Goal: Task Accomplishment & Management: Manage account settings

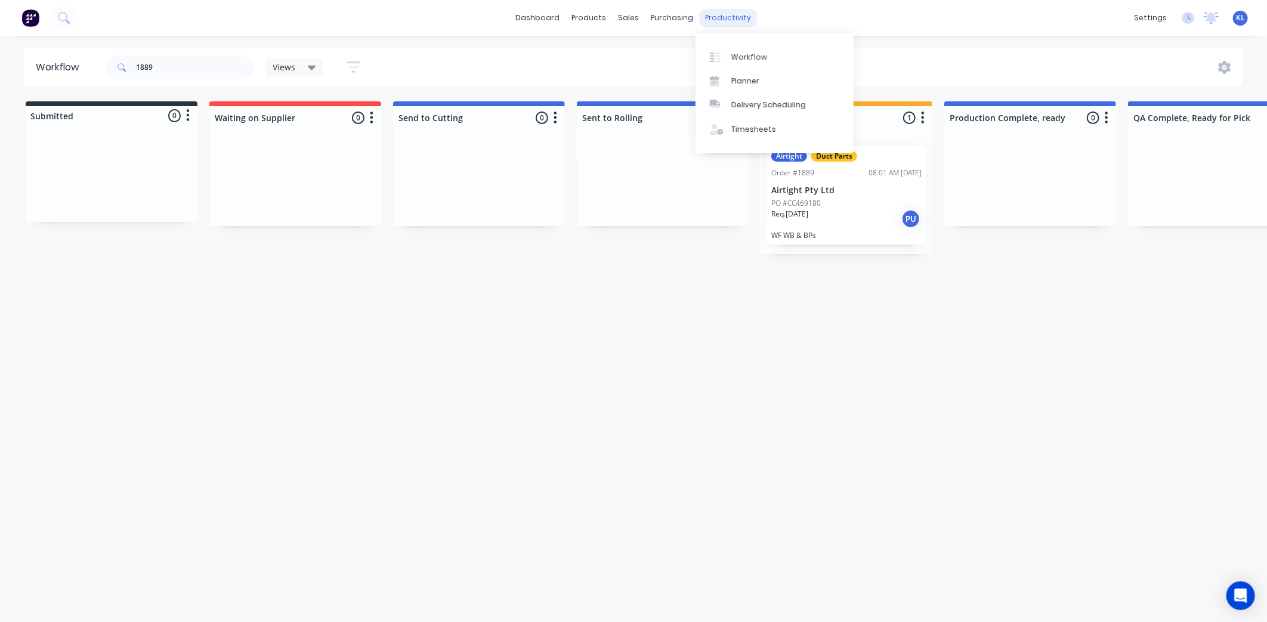
click at [735, 10] on div "productivity" at bounding box center [729, 18] width 58 height 18
drag, startPoint x: 735, startPoint y: 10, endPoint x: 729, endPoint y: 52, distance: 43.4
click at [729, 52] on link "Workflow" at bounding box center [774, 57] width 158 height 24
drag, startPoint x: 679, startPoint y: 18, endPoint x: 719, endPoint y: 21, distance: 40.6
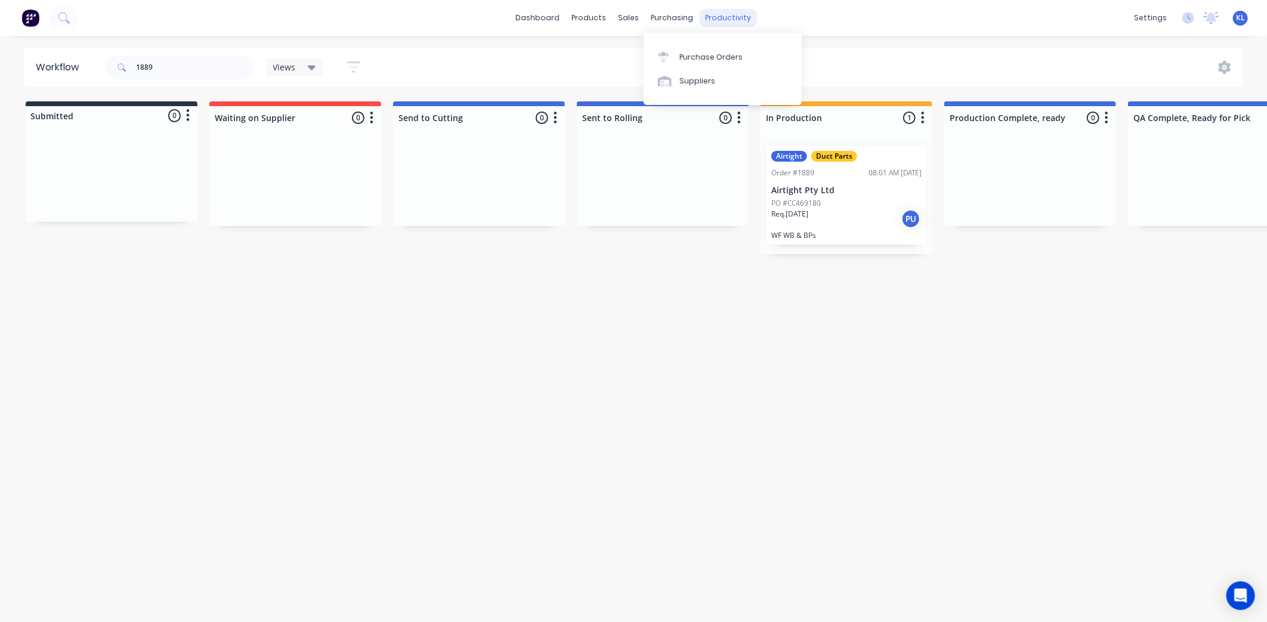
click at [679, 19] on div "purchasing" at bounding box center [672, 18] width 54 height 18
click at [723, 20] on div "productivity" at bounding box center [729, 18] width 58 height 18
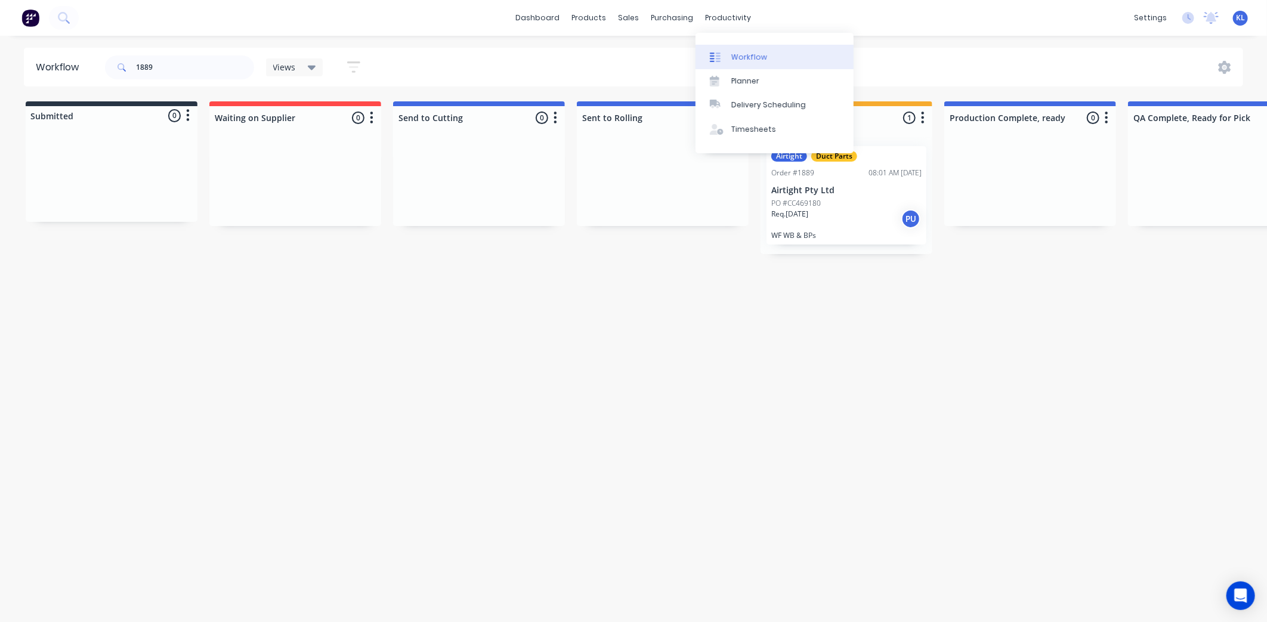
click at [728, 55] on link "Workflow" at bounding box center [774, 57] width 158 height 24
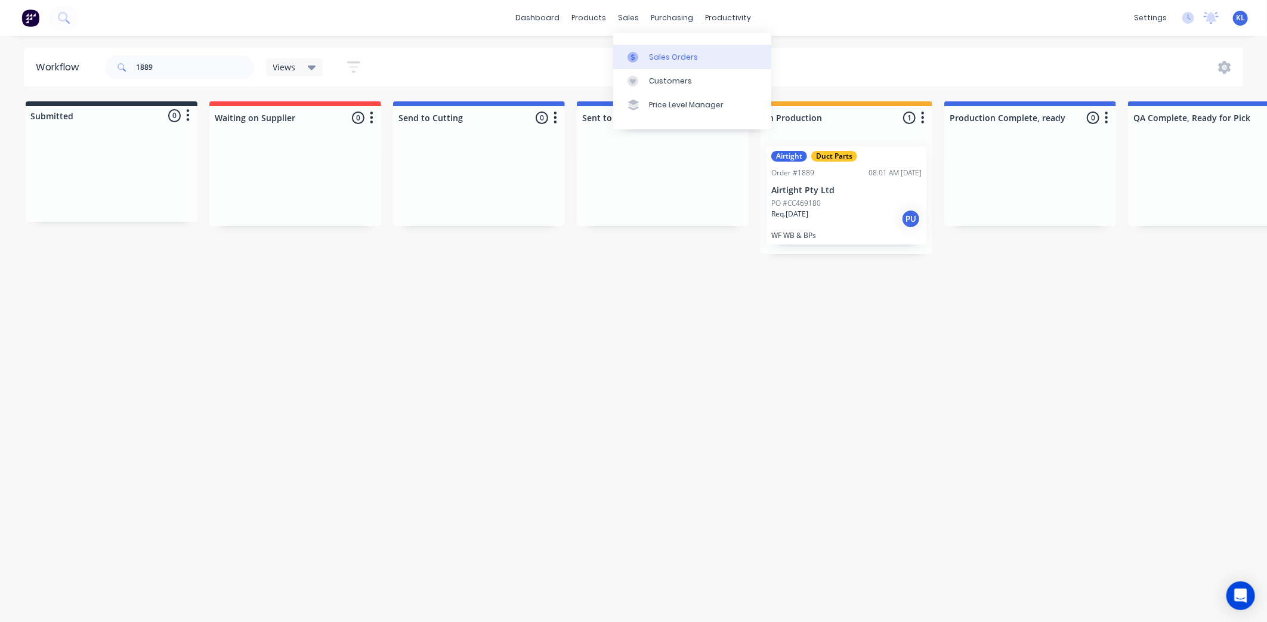
click at [659, 61] on div "Sales Orders" at bounding box center [673, 57] width 49 height 11
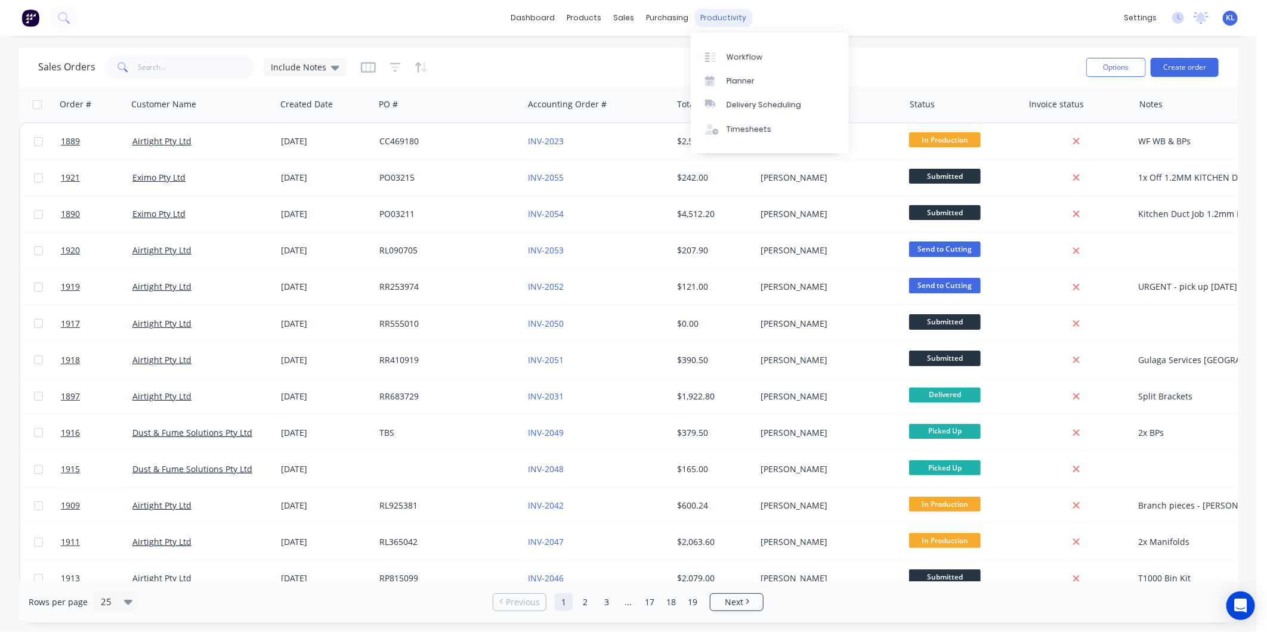
click at [729, 14] on div "productivity" at bounding box center [723, 18] width 58 height 18
click at [748, 55] on div "Workflow" at bounding box center [744, 57] width 36 height 11
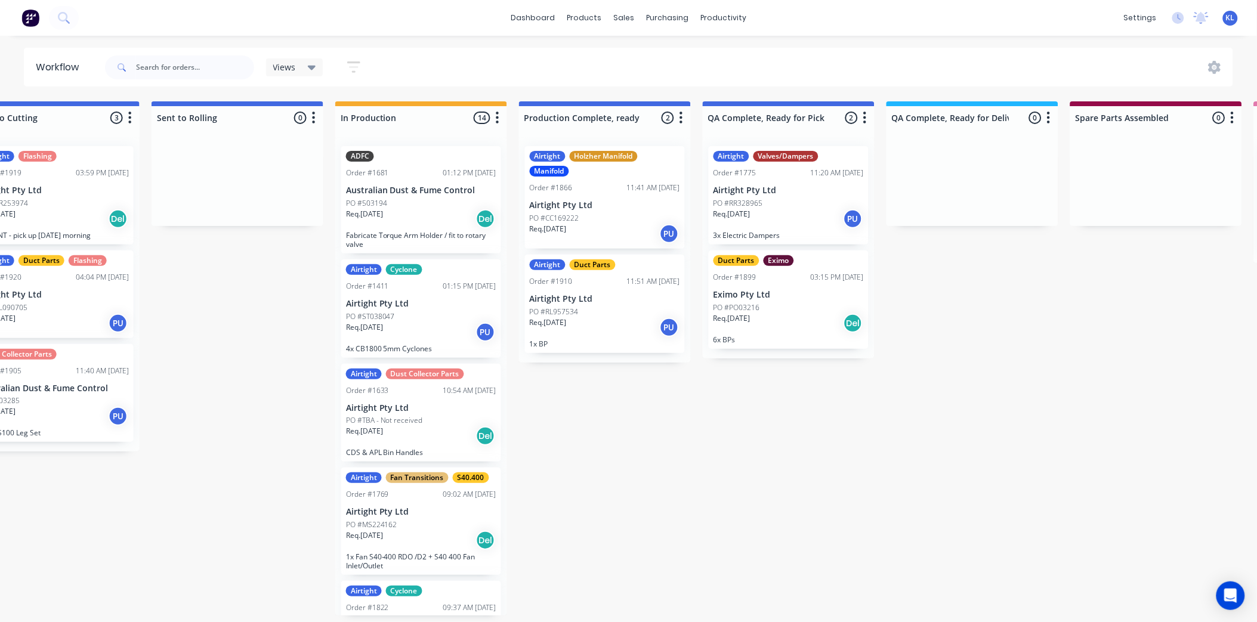
scroll to position [0, 429]
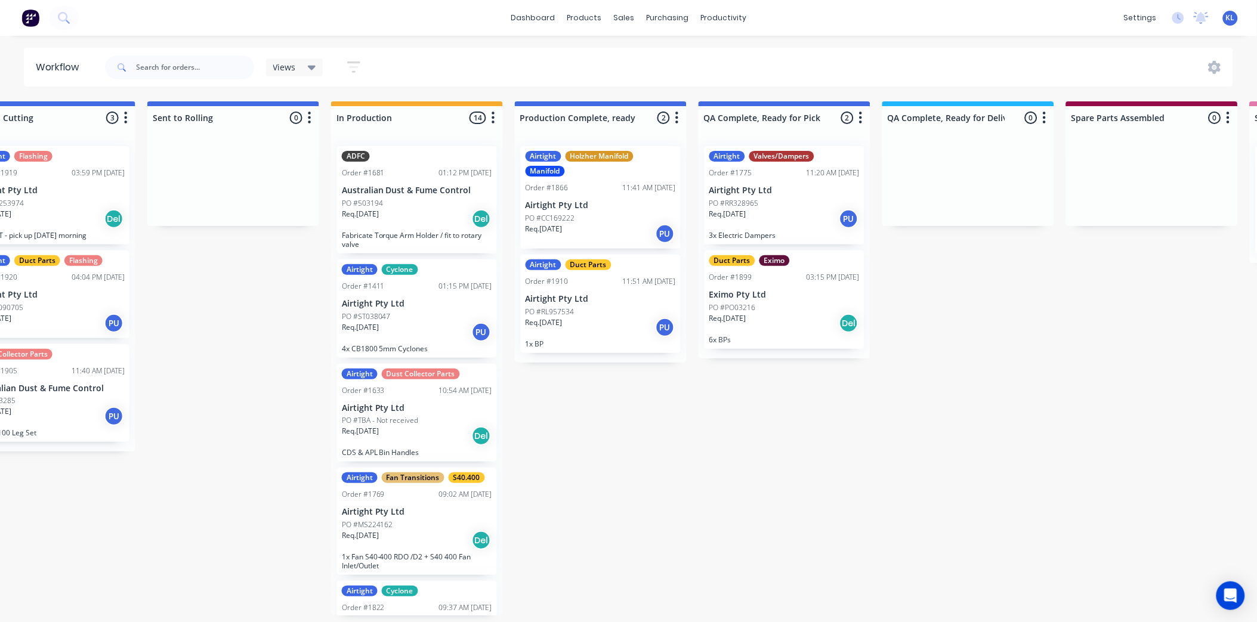
click at [756, 309] on div "PO #PO03216" at bounding box center [784, 307] width 150 height 11
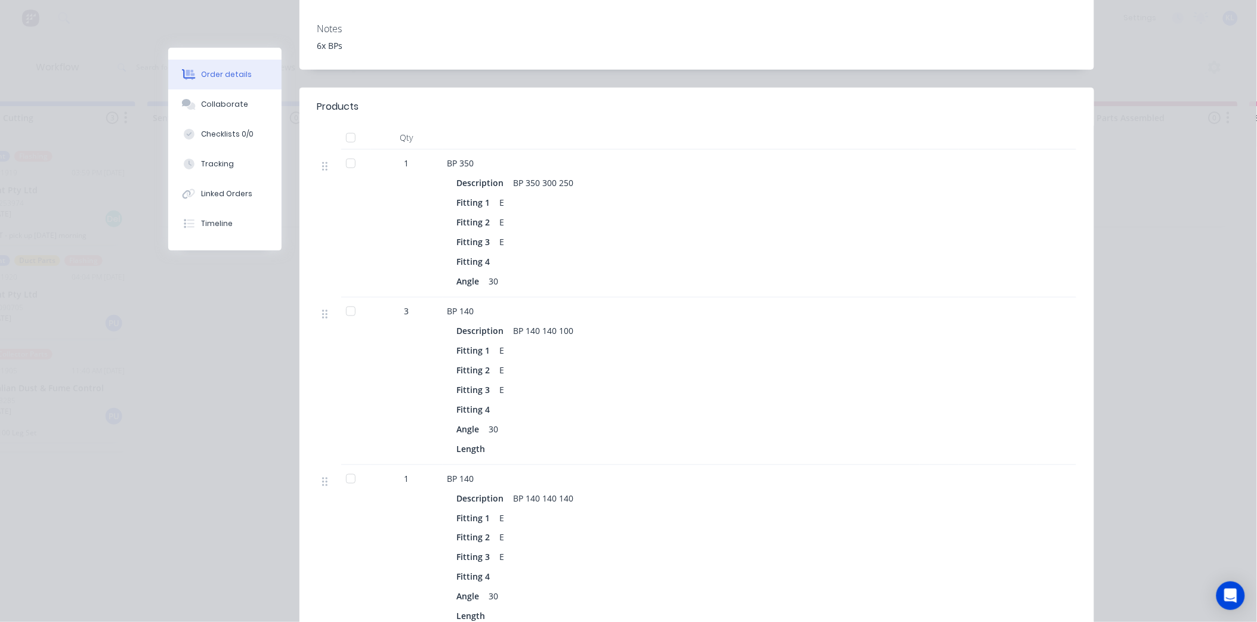
scroll to position [265, 0]
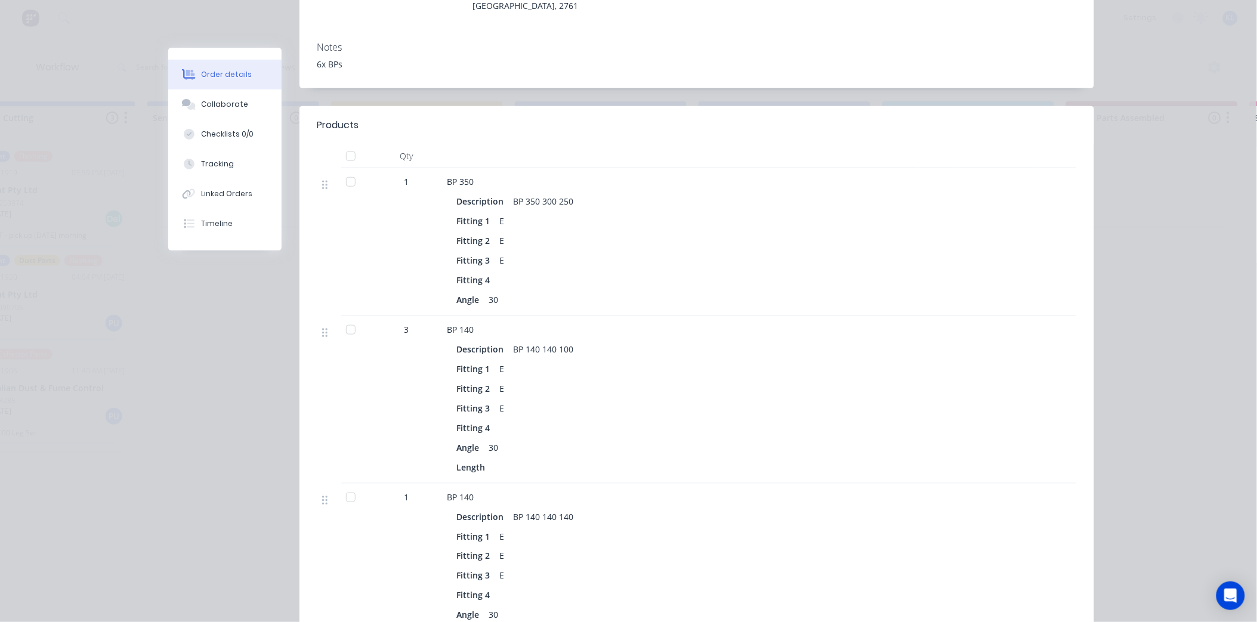
click at [344, 170] on div at bounding box center [351, 182] width 24 height 24
click at [341, 485] on div at bounding box center [351, 497] width 24 height 24
drag, startPoint x: 364, startPoint y: 550, endPoint x: 373, endPoint y: 547, distance: 9.6
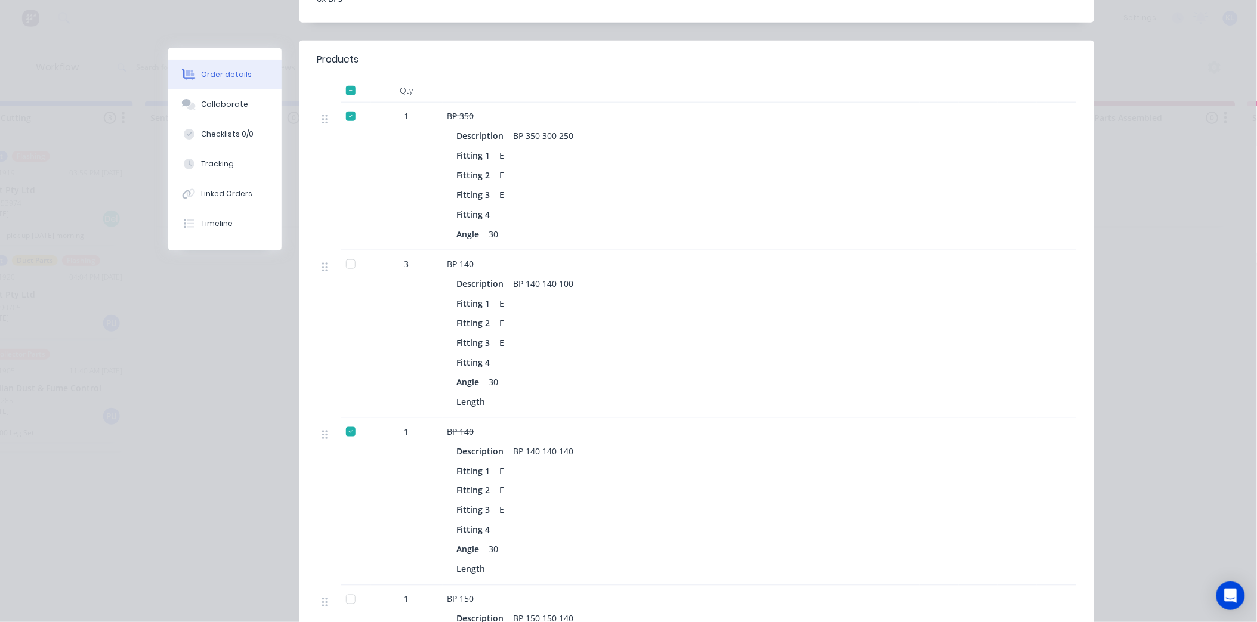
scroll to position [2, 431]
click at [347, 587] on div at bounding box center [351, 599] width 24 height 24
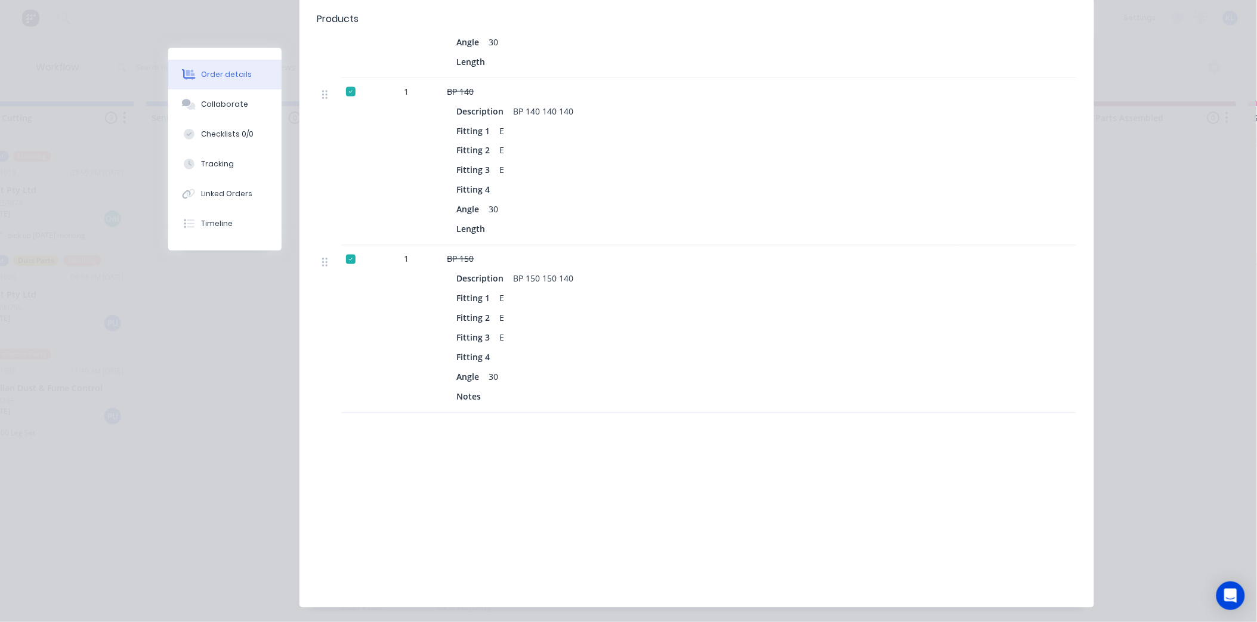
scroll to position [678, 0]
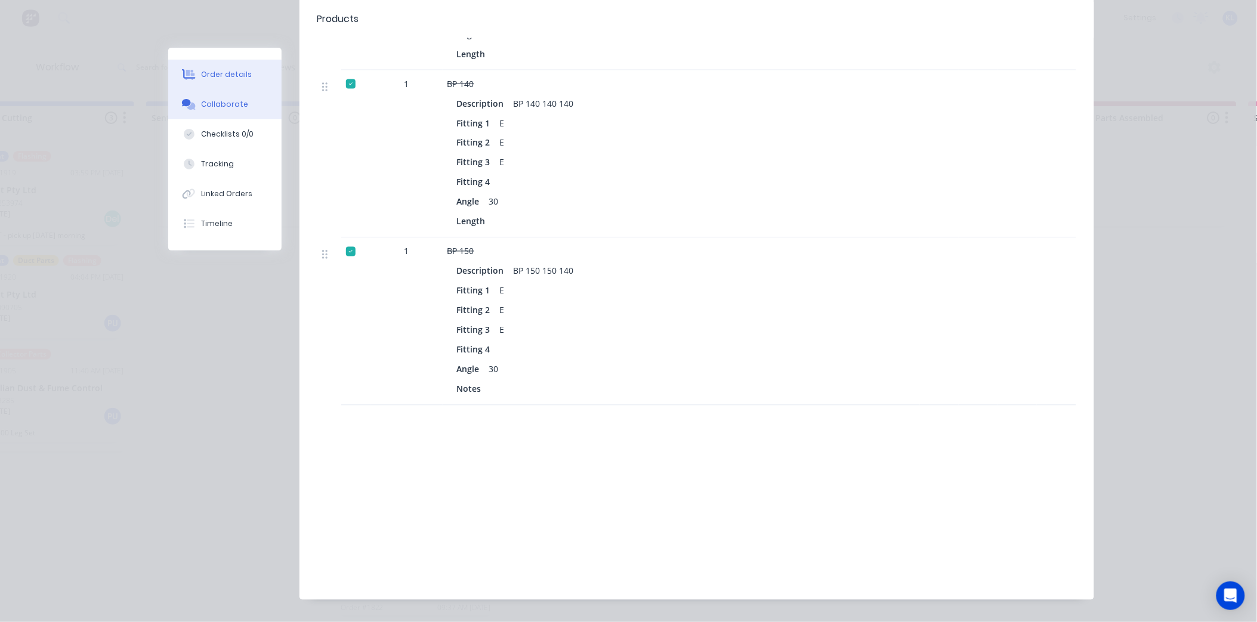
click at [230, 106] on div "Collaborate" at bounding box center [224, 104] width 47 height 11
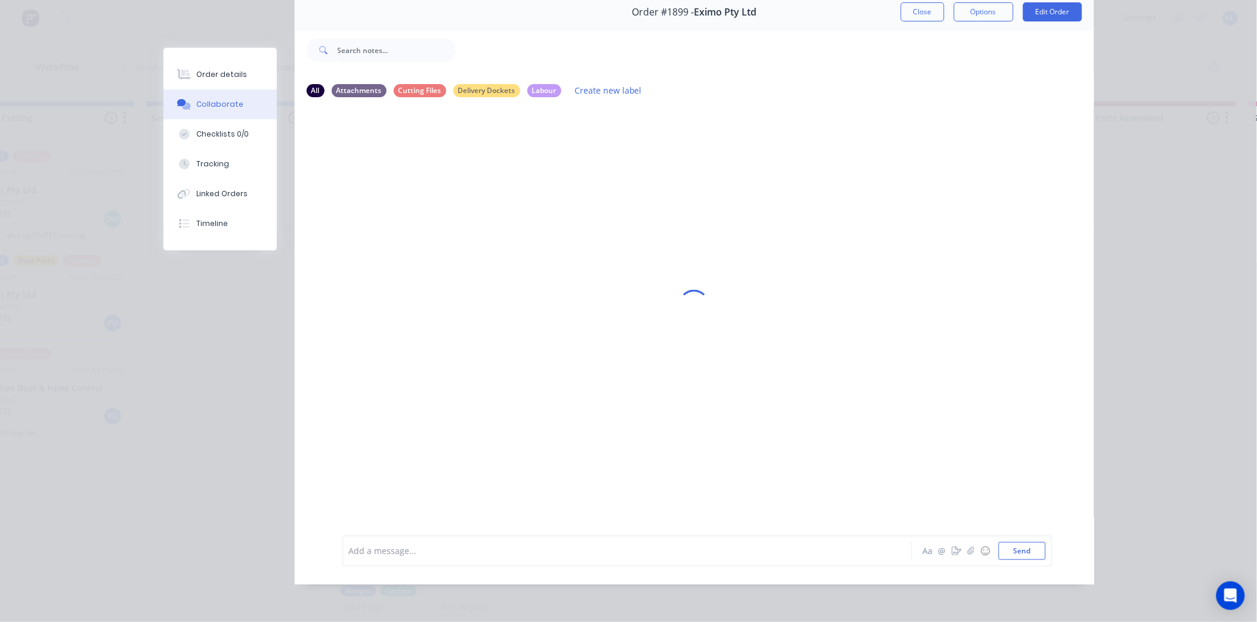
scroll to position [0, 0]
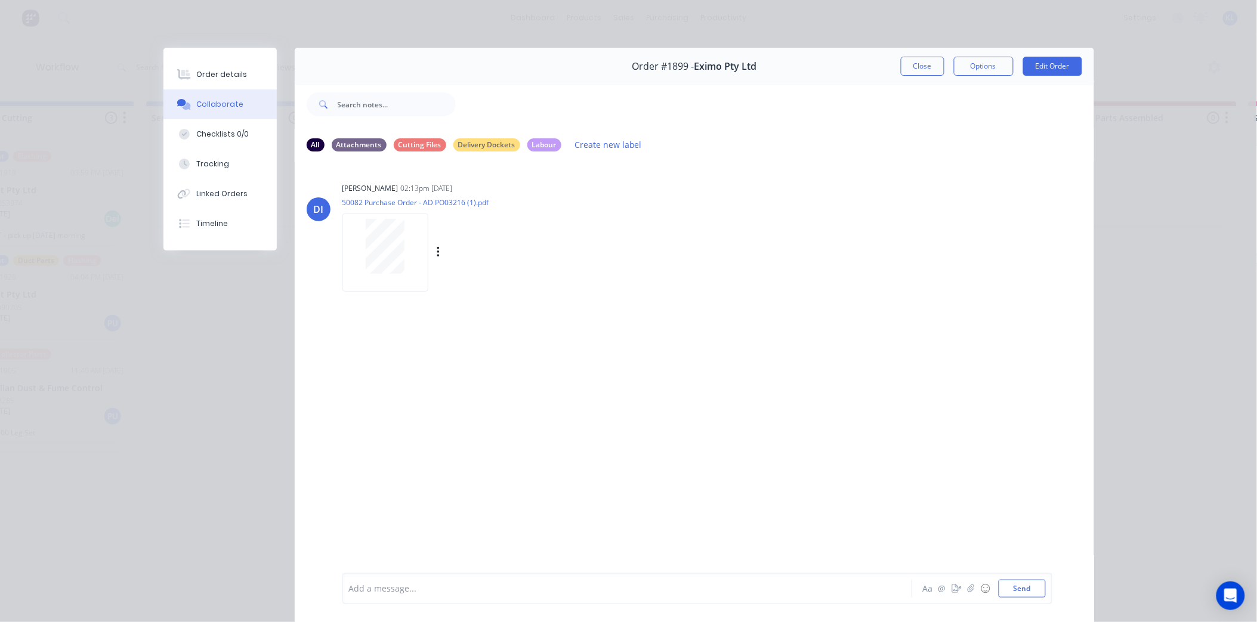
click at [355, 231] on div at bounding box center [385, 246] width 75 height 55
click at [905, 45] on div "Order details Collaborate Checklists 0/0 Tracking Linked Orders Timeline Order …" at bounding box center [628, 311] width 1257 height 622
drag, startPoint x: 508, startPoint y: 509, endPoint x: 805, endPoint y: 61, distance: 537.4
click at [529, 492] on div "DI [PERSON_NAME] 02:13pm [DATE] 50082 Purchase Order - AD PO03216 (1).pdf Label…" at bounding box center [694, 367] width 799 height 410
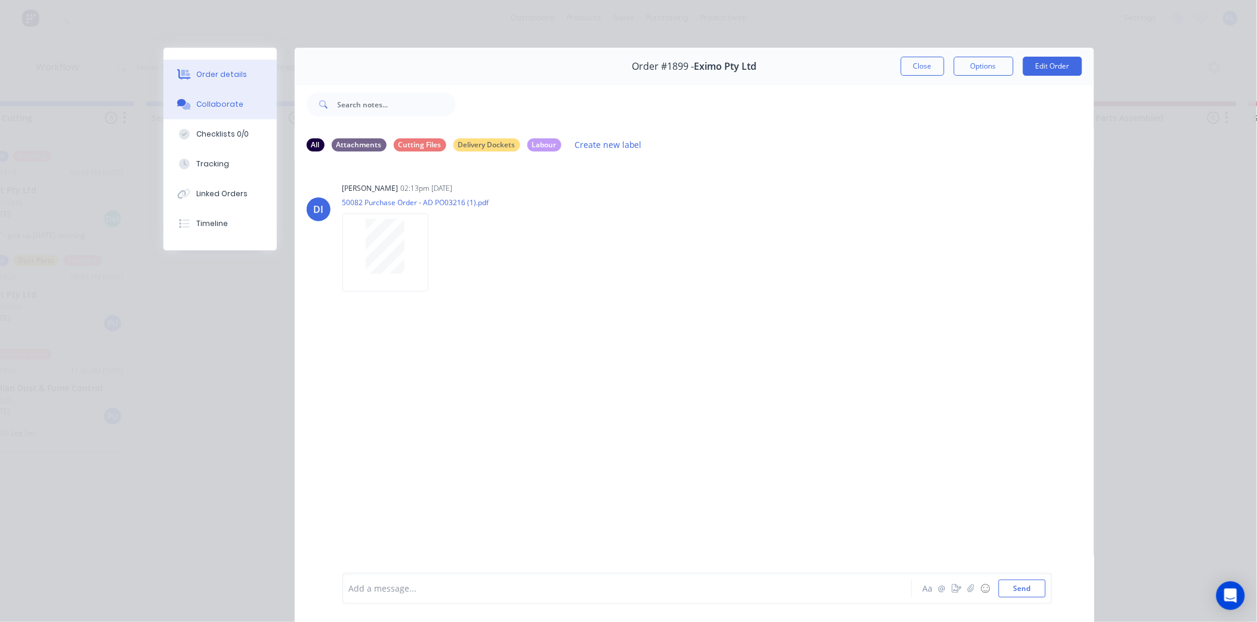
click at [237, 70] on div "Order details" at bounding box center [221, 74] width 51 height 11
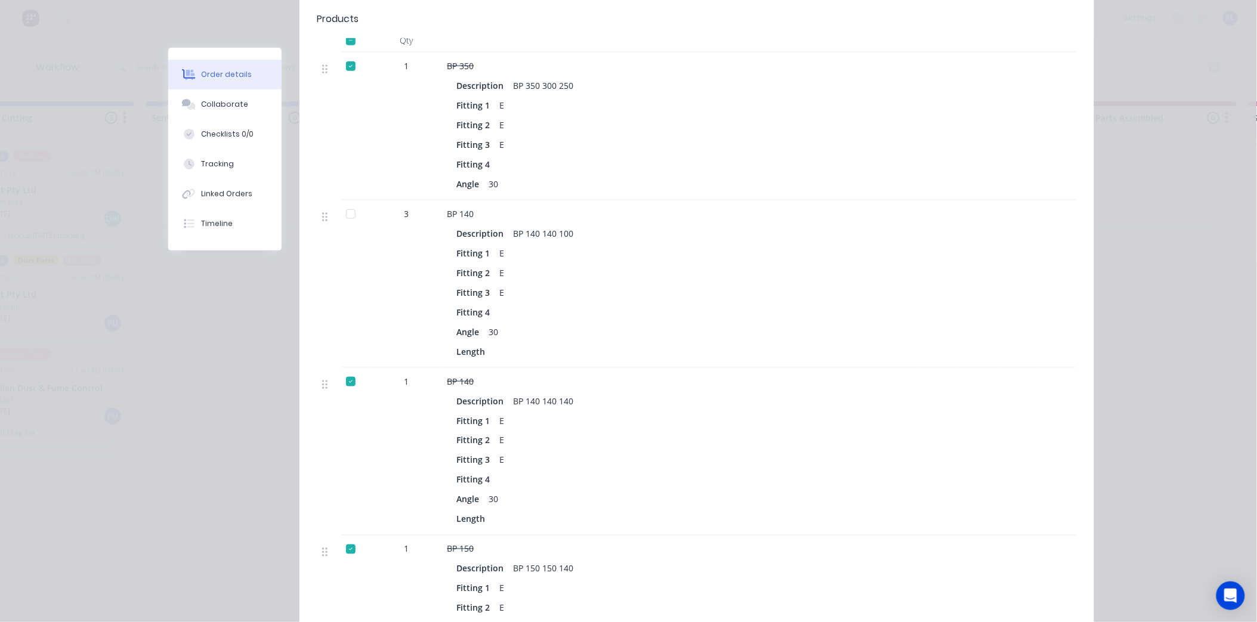
scroll to position [463, 0]
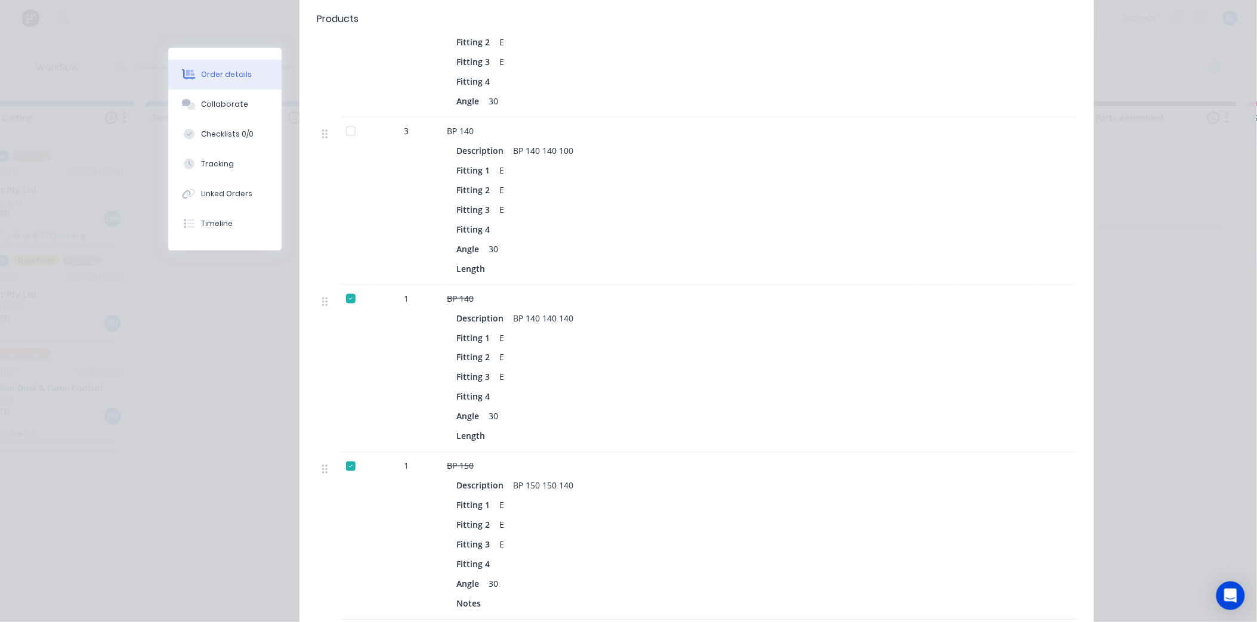
click at [348, 454] on div at bounding box center [351, 466] width 24 height 24
click at [350, 287] on div at bounding box center [351, 299] width 24 height 24
click at [344, 119] on div at bounding box center [351, 131] width 24 height 24
click at [350, 454] on div at bounding box center [351, 466] width 24 height 24
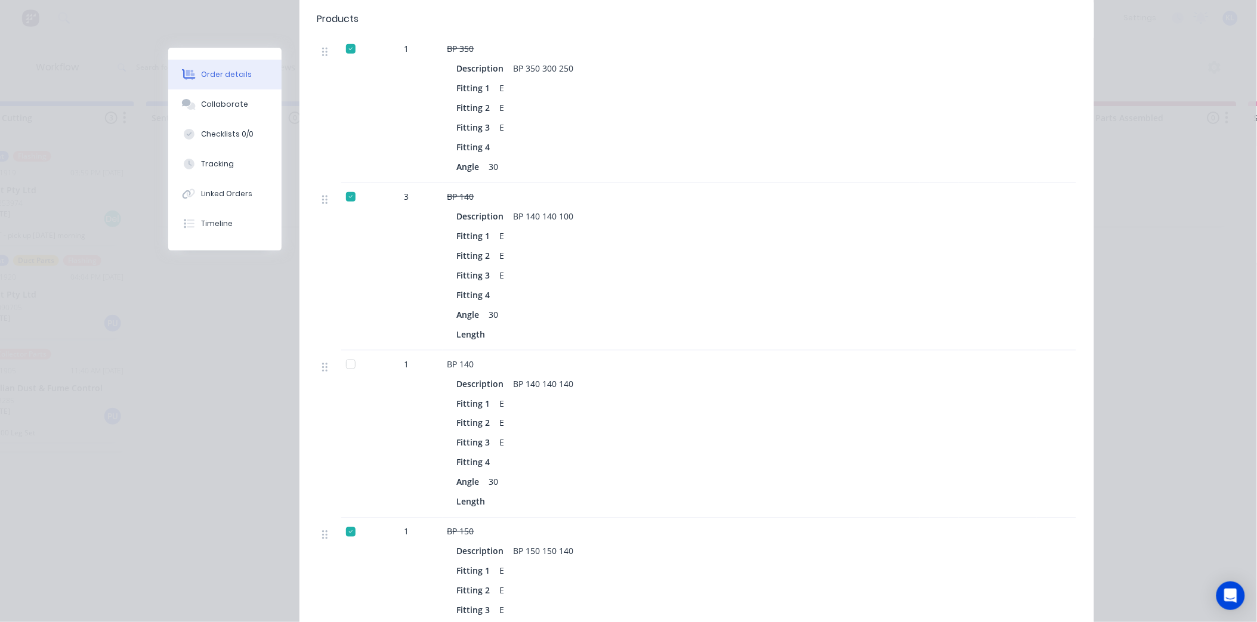
scroll to position [397, 0]
click at [344, 353] on div at bounding box center [351, 365] width 24 height 24
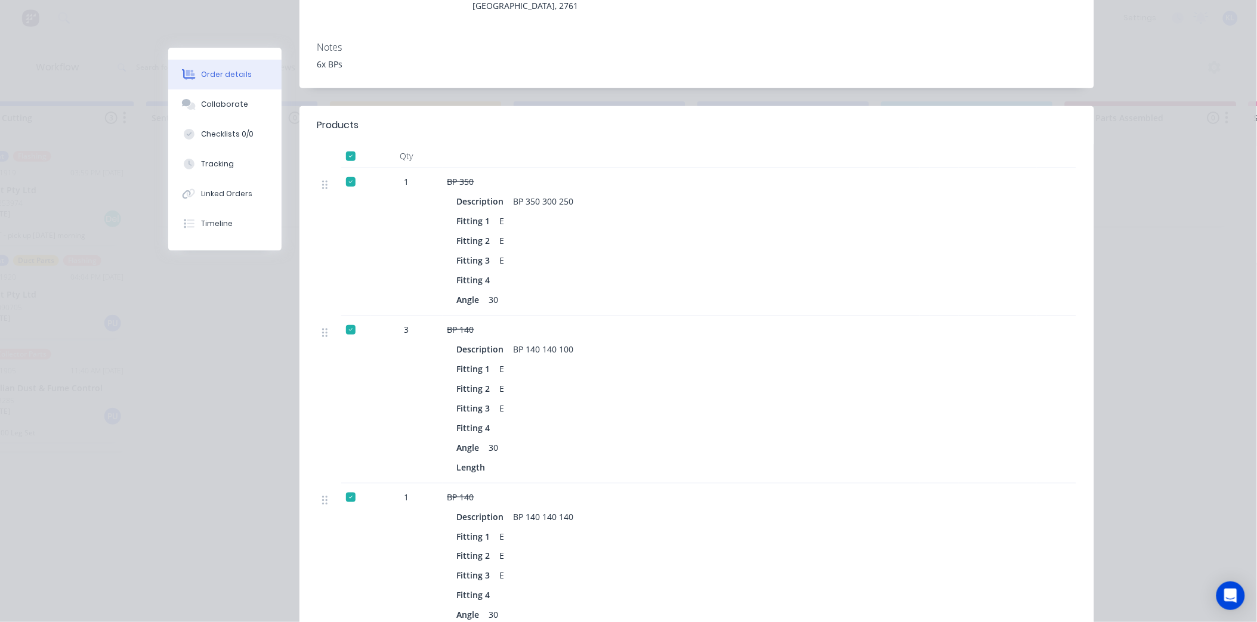
click at [347, 318] on div at bounding box center [351, 330] width 24 height 24
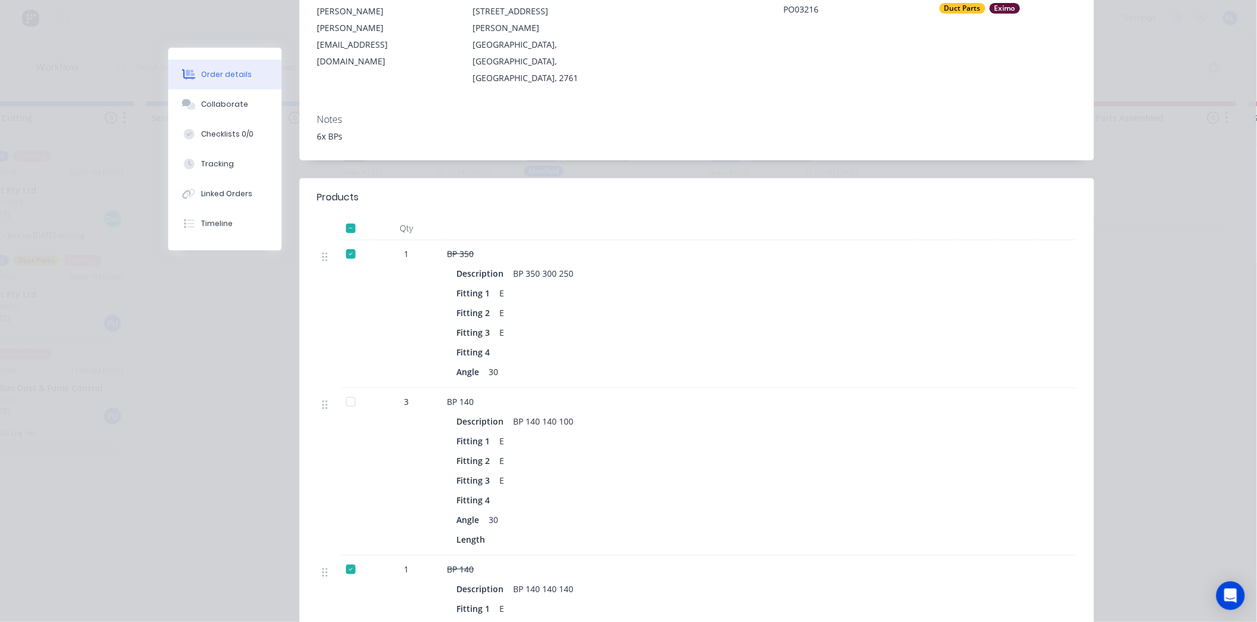
scroll to position [199, 0]
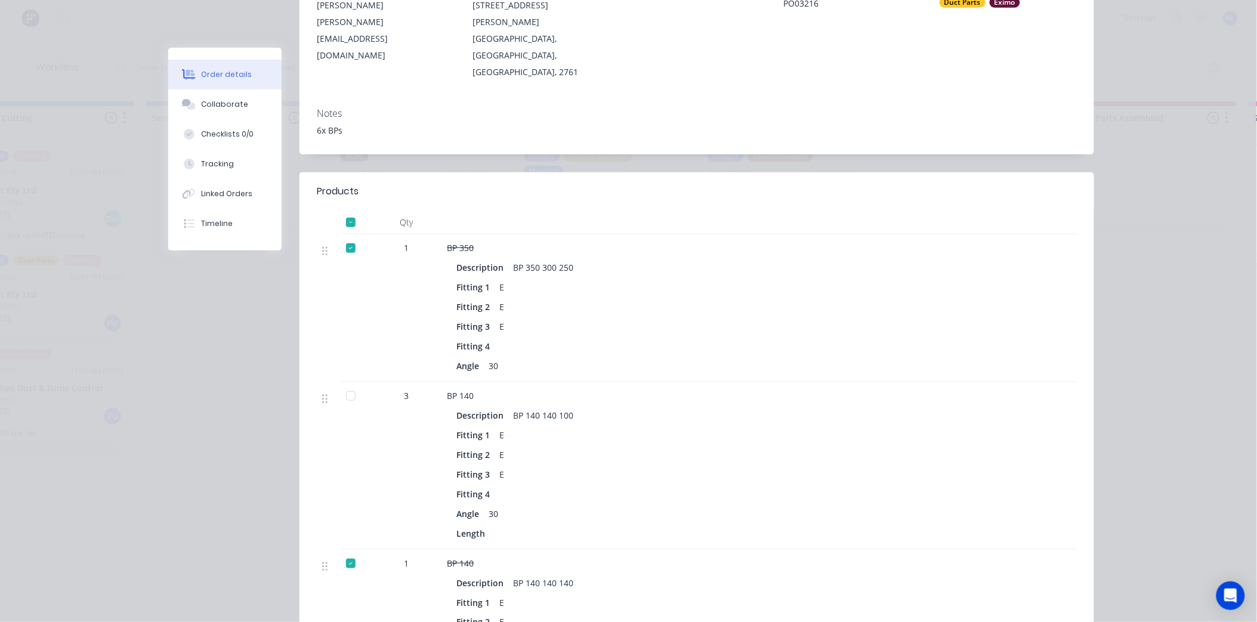
click at [342, 236] on div at bounding box center [351, 248] width 24 height 24
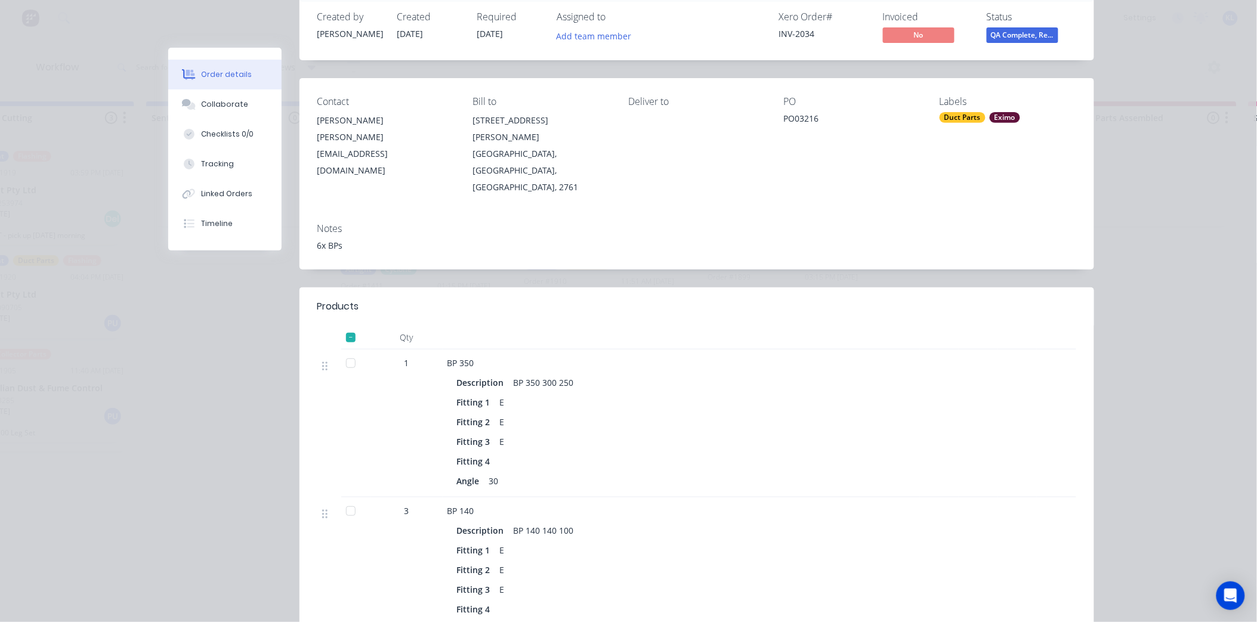
scroll to position [0, 0]
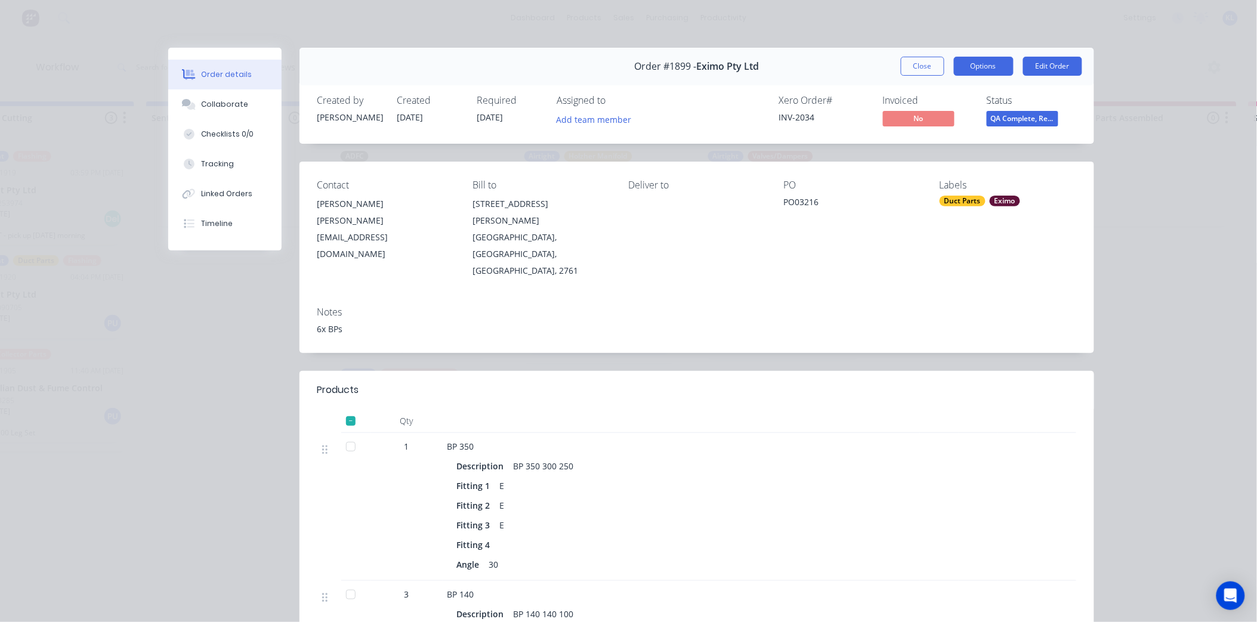
click at [994, 66] on button "Options" at bounding box center [984, 66] width 60 height 19
click at [954, 140] on div "Delivery Docket" at bounding box center [951, 144] width 104 height 17
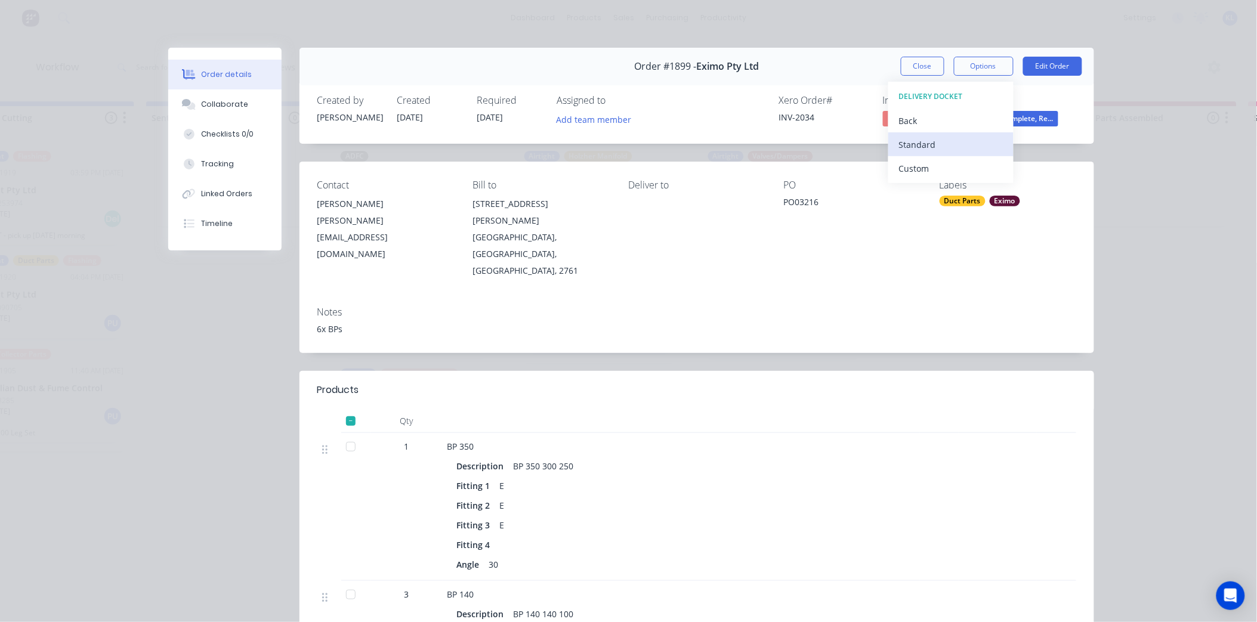
click at [931, 146] on div "Standard" at bounding box center [951, 144] width 104 height 17
click at [985, 69] on button "Options" at bounding box center [984, 66] width 60 height 19
